Goal: Check status: Check status

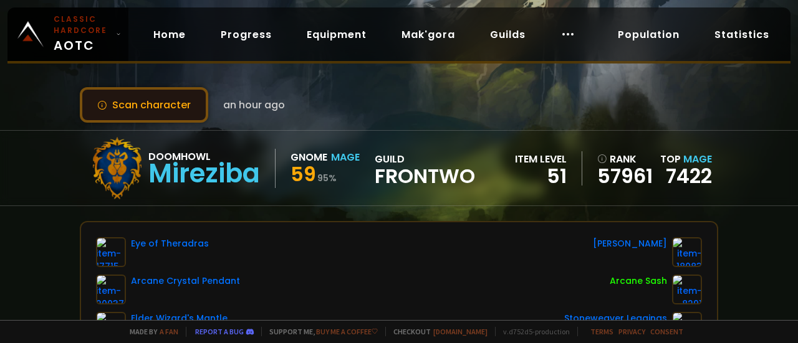
click at [141, 104] on button "Scan character" at bounding box center [144, 105] width 128 height 36
click at [169, 107] on button "Scan character" at bounding box center [144, 105] width 128 height 36
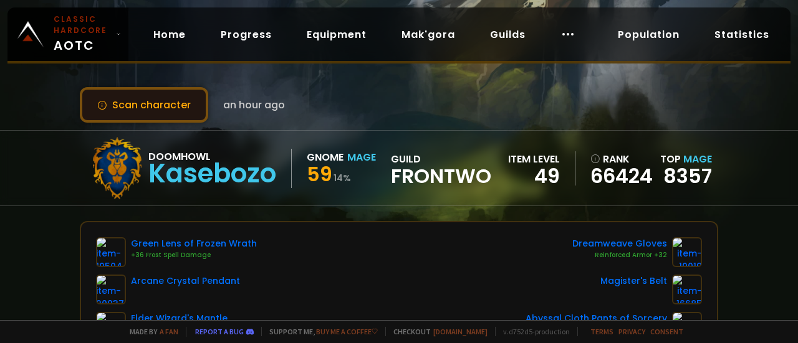
click at [168, 103] on button "Scan character" at bounding box center [144, 105] width 128 height 36
